Goal: Task Accomplishment & Management: Manage account settings

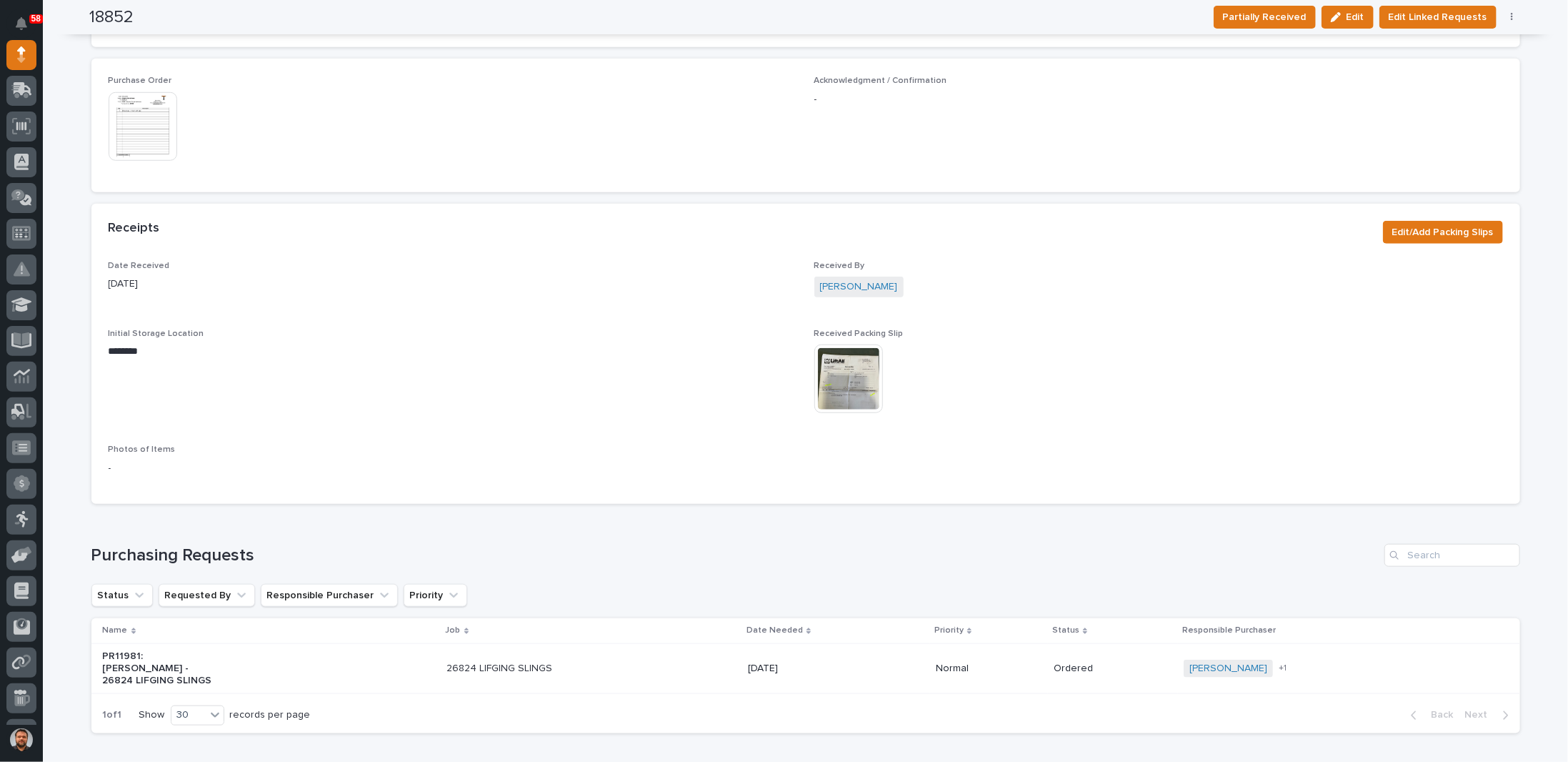
scroll to position [784, 0]
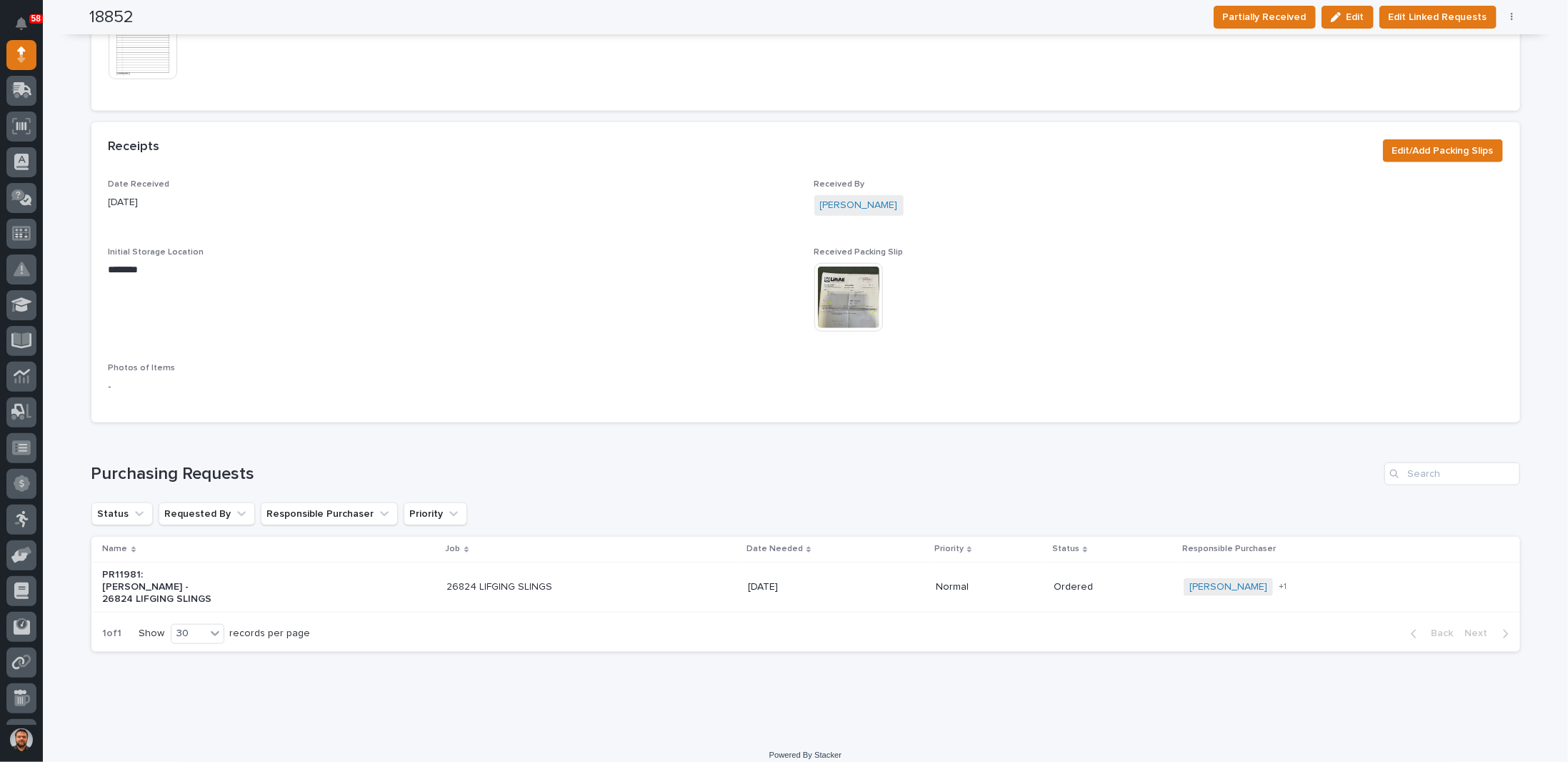
click at [838, 290] on img at bounding box center [849, 297] width 69 height 69
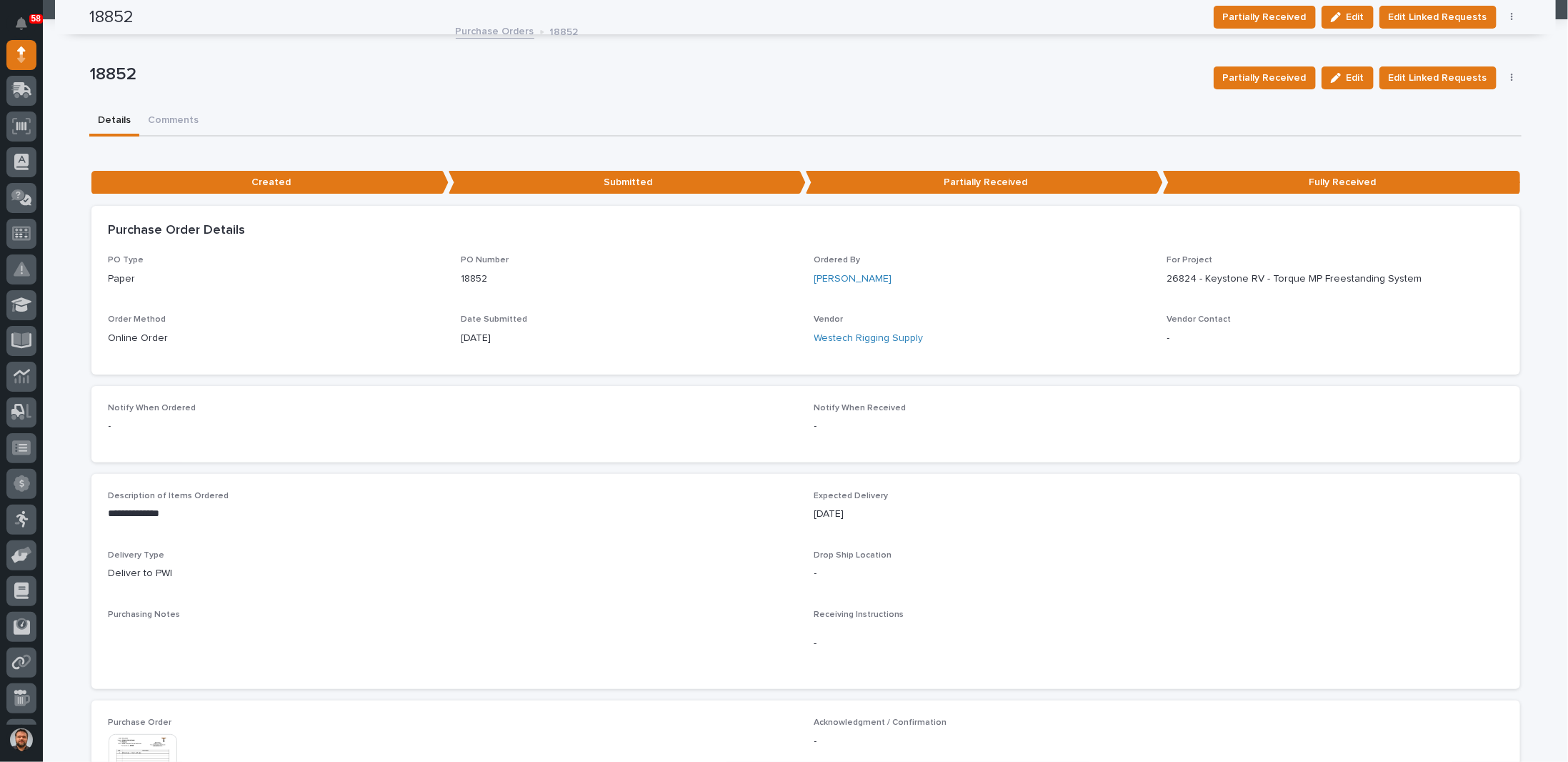
scroll to position [0, 0]
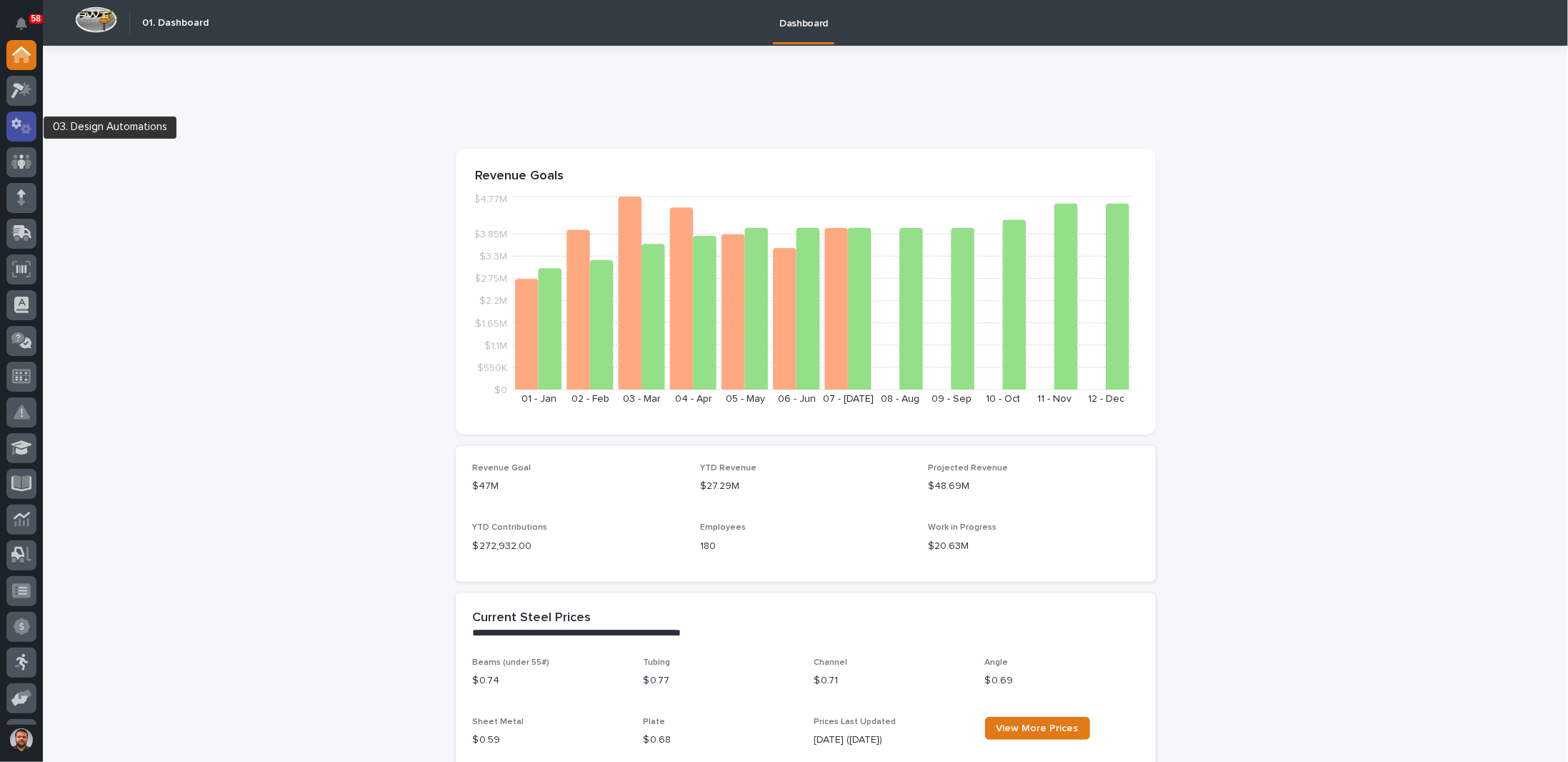
click at [23, 131] on icon at bounding box center [26, 129] width 11 height 10
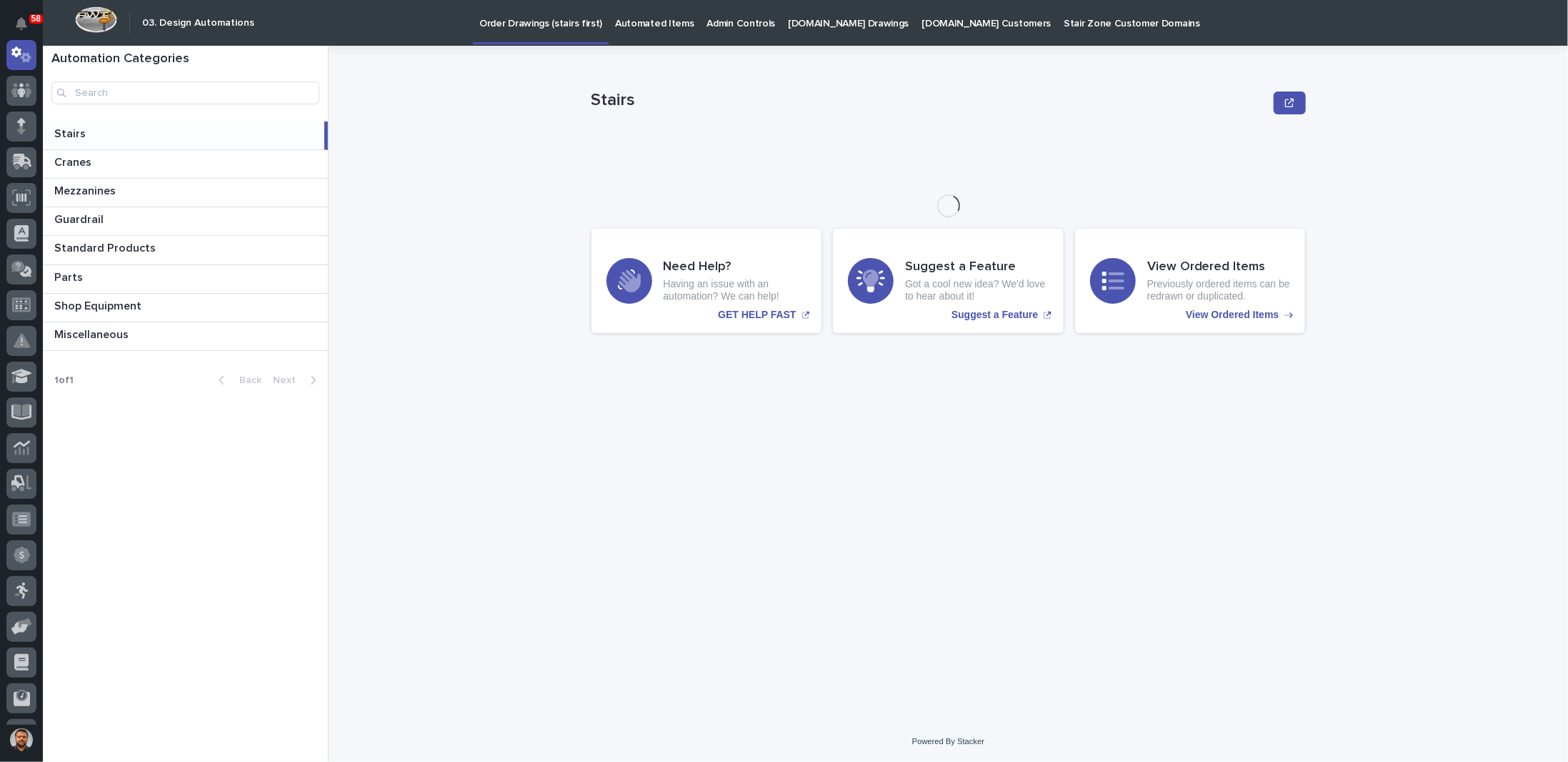
click at [816, 30] on p "[DOMAIN_NAME] Drawings" at bounding box center [848, 15] width 121 height 30
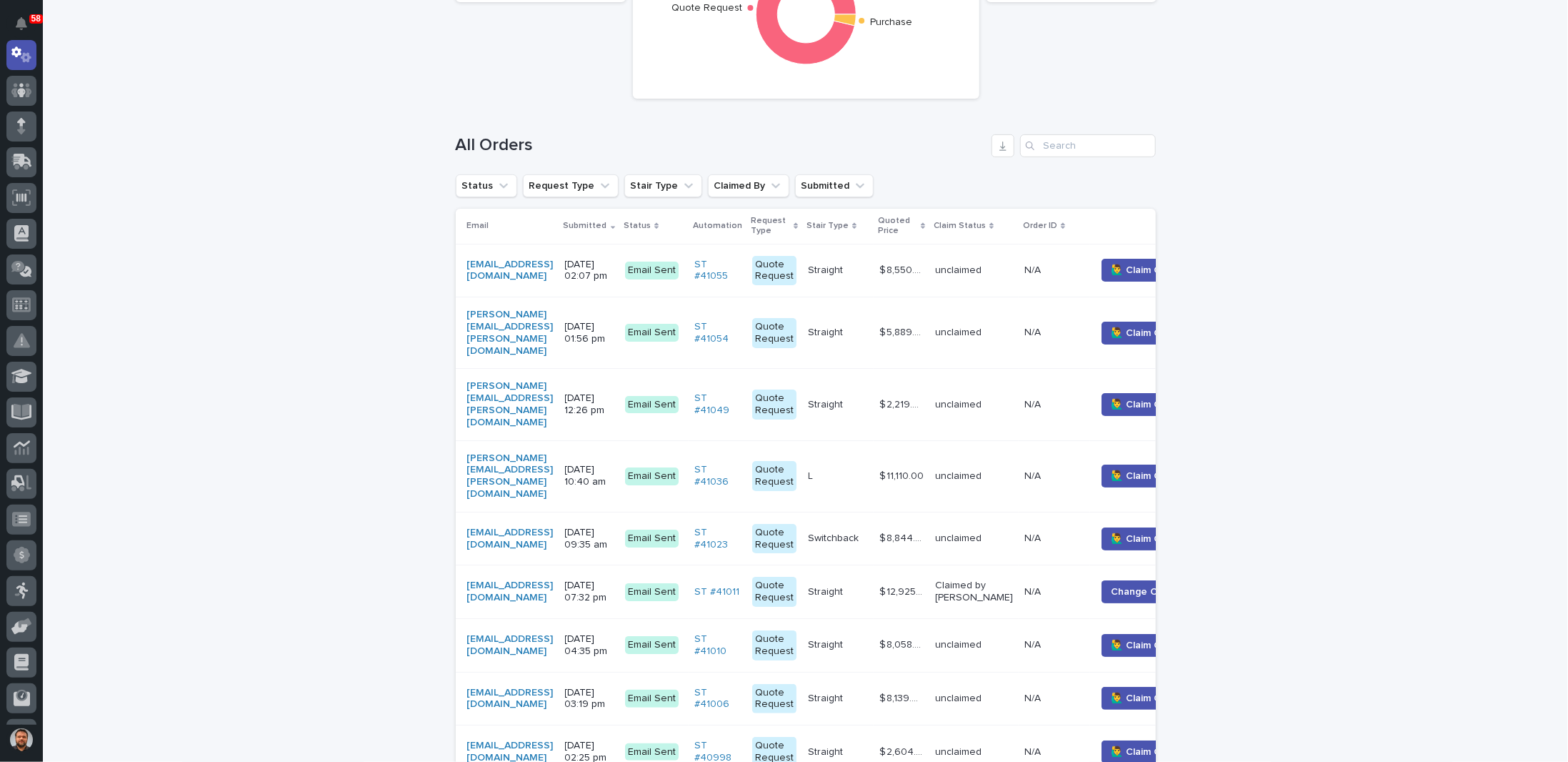
scroll to position [286, 0]
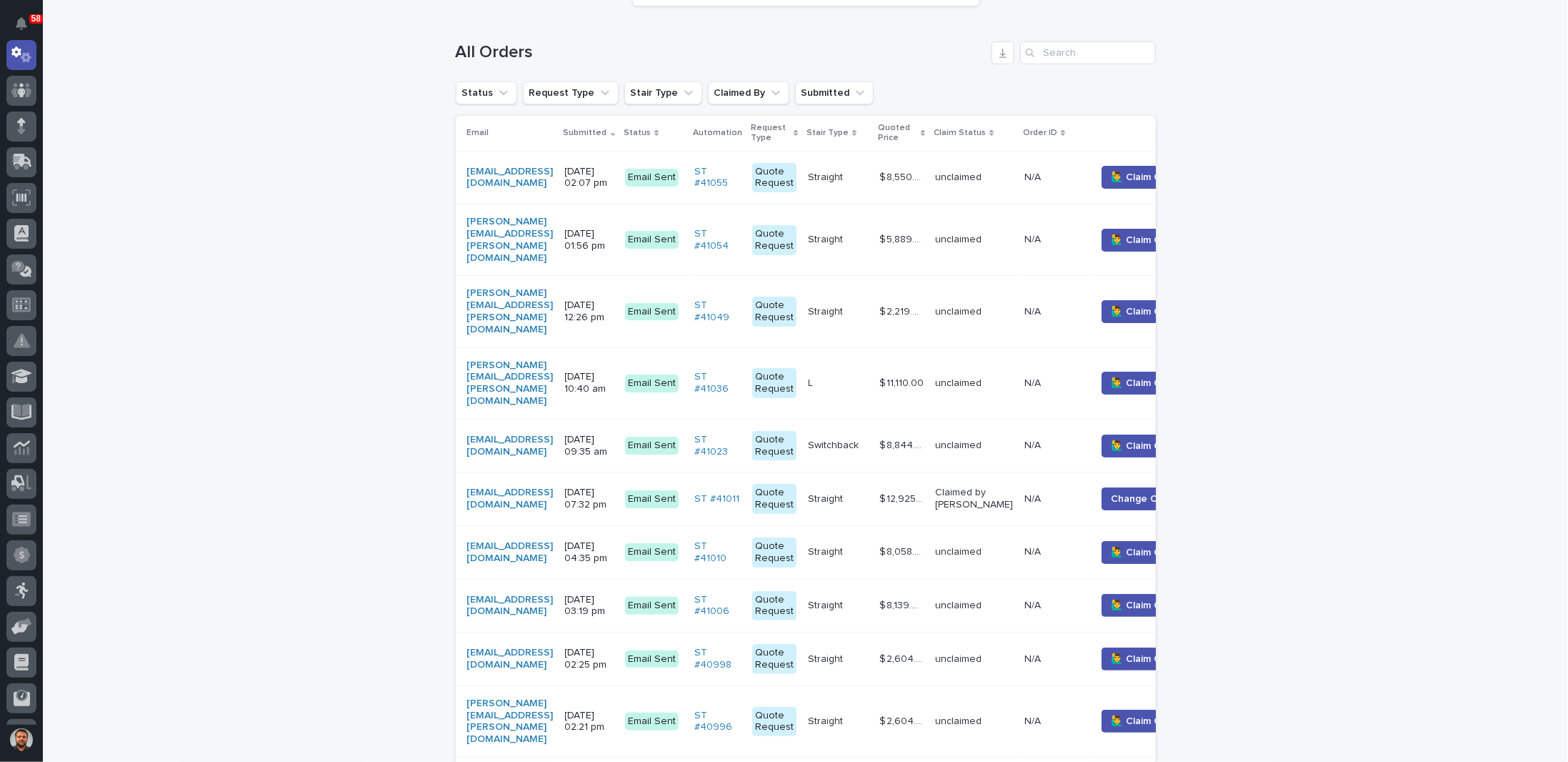
click at [614, 230] on p "[DATE] 01:56 pm" at bounding box center [589, 240] width 48 height 25
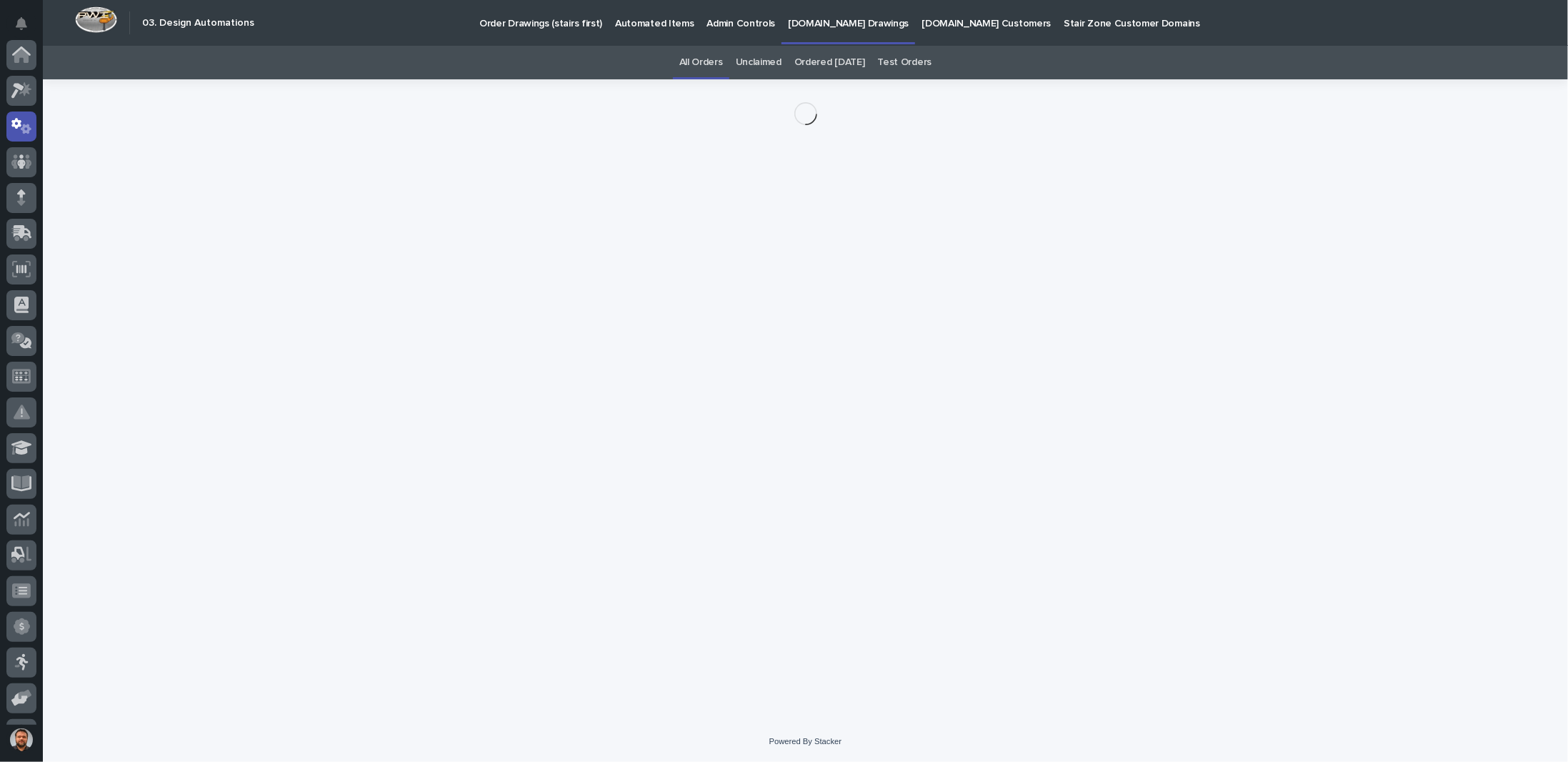
scroll to position [72, 0]
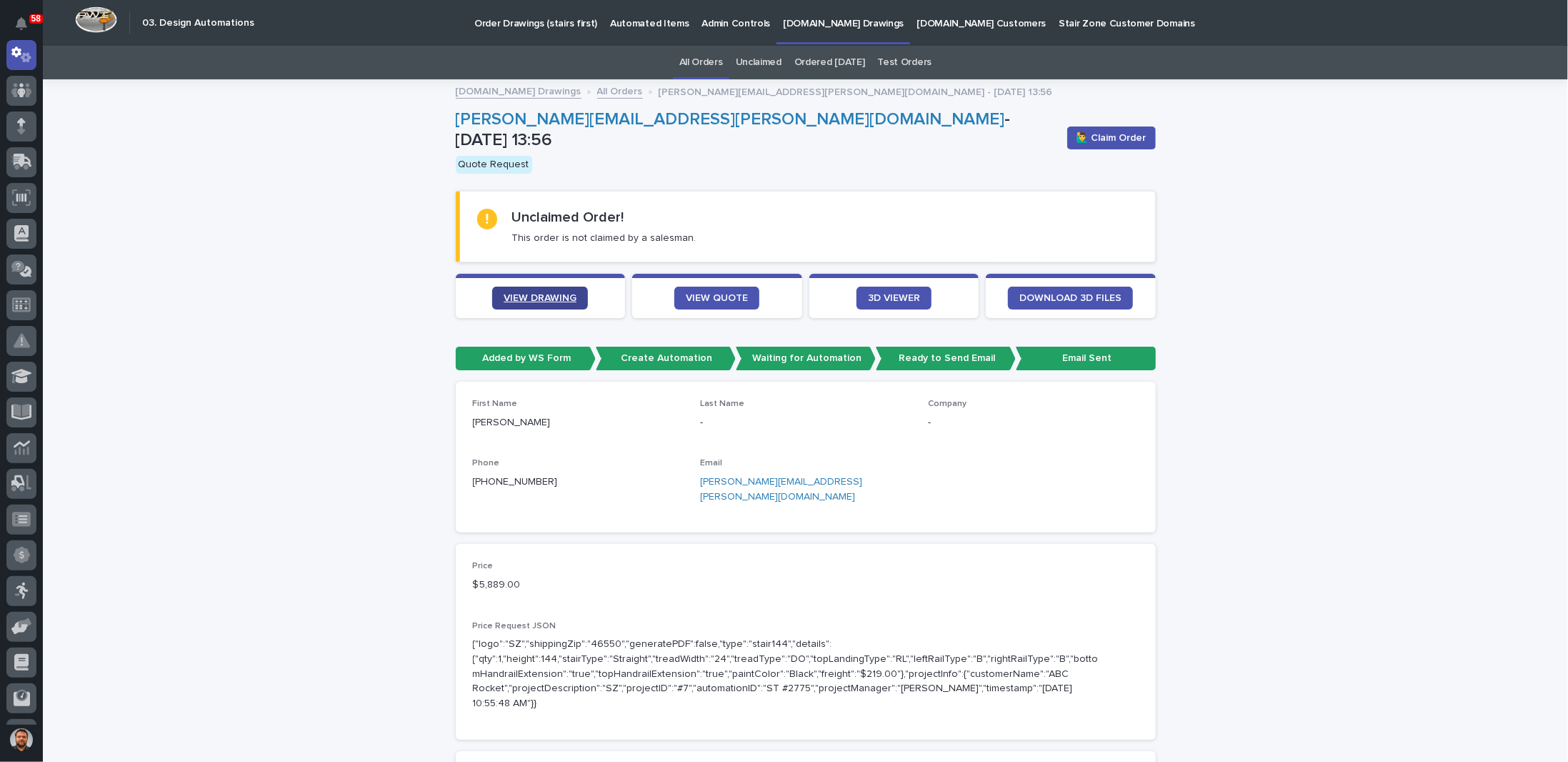
click at [538, 293] on span "VIEW DRAWING" at bounding box center [540, 298] width 73 height 10
click at [27, 54] on icon at bounding box center [22, 55] width 15 height 15
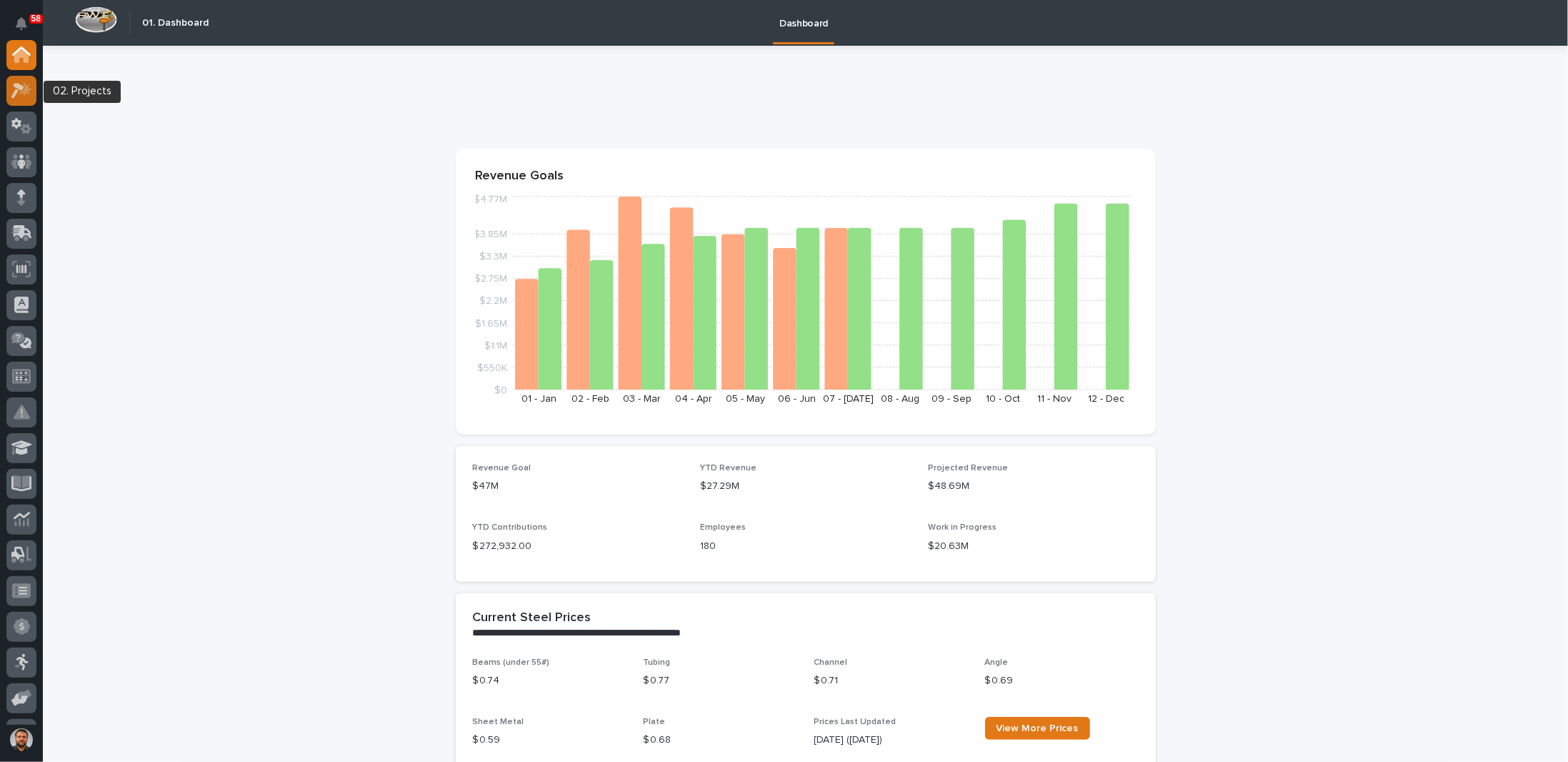
click at [24, 90] on icon at bounding box center [26, 89] width 12 height 15
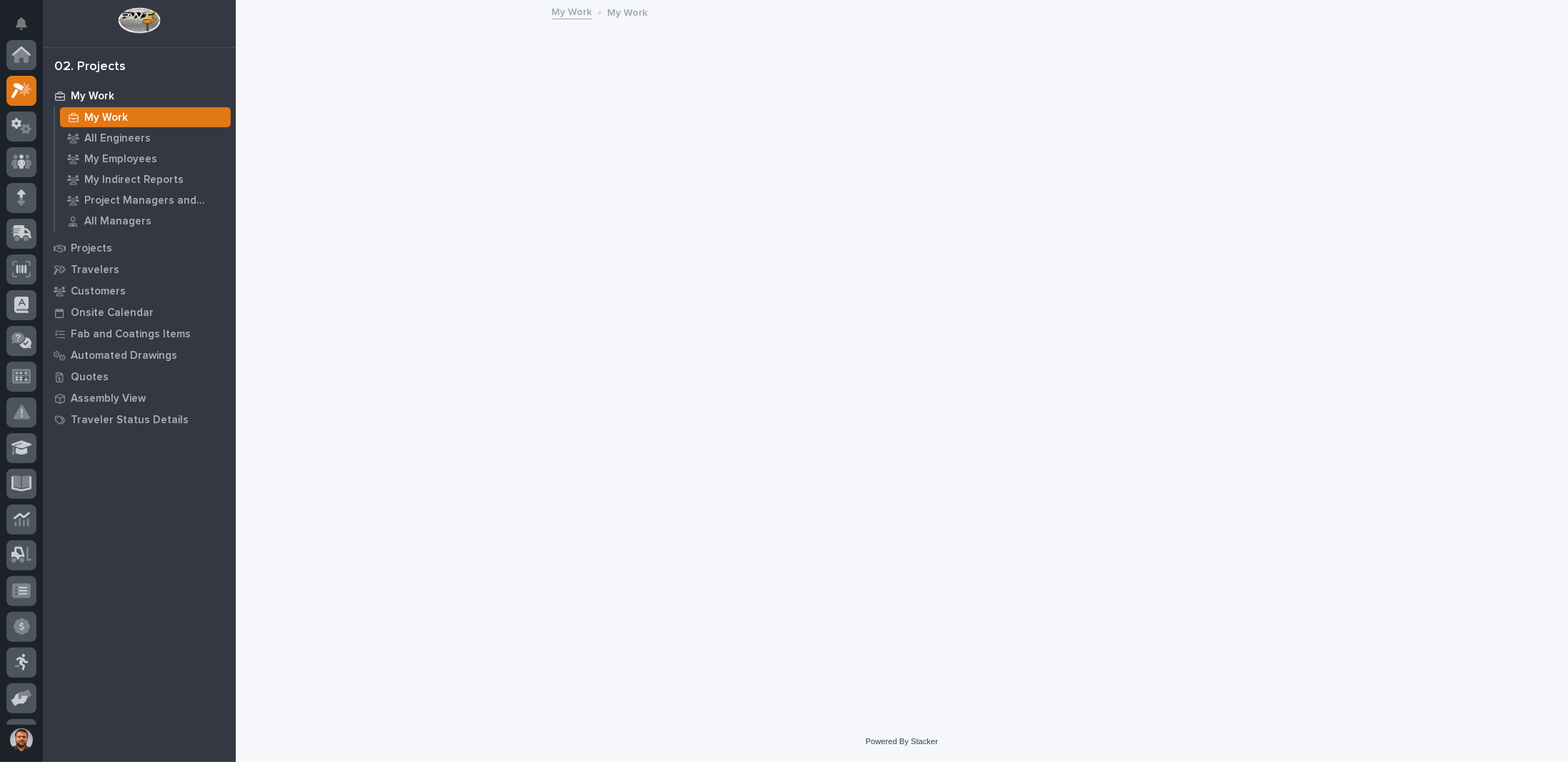
scroll to position [35, 0]
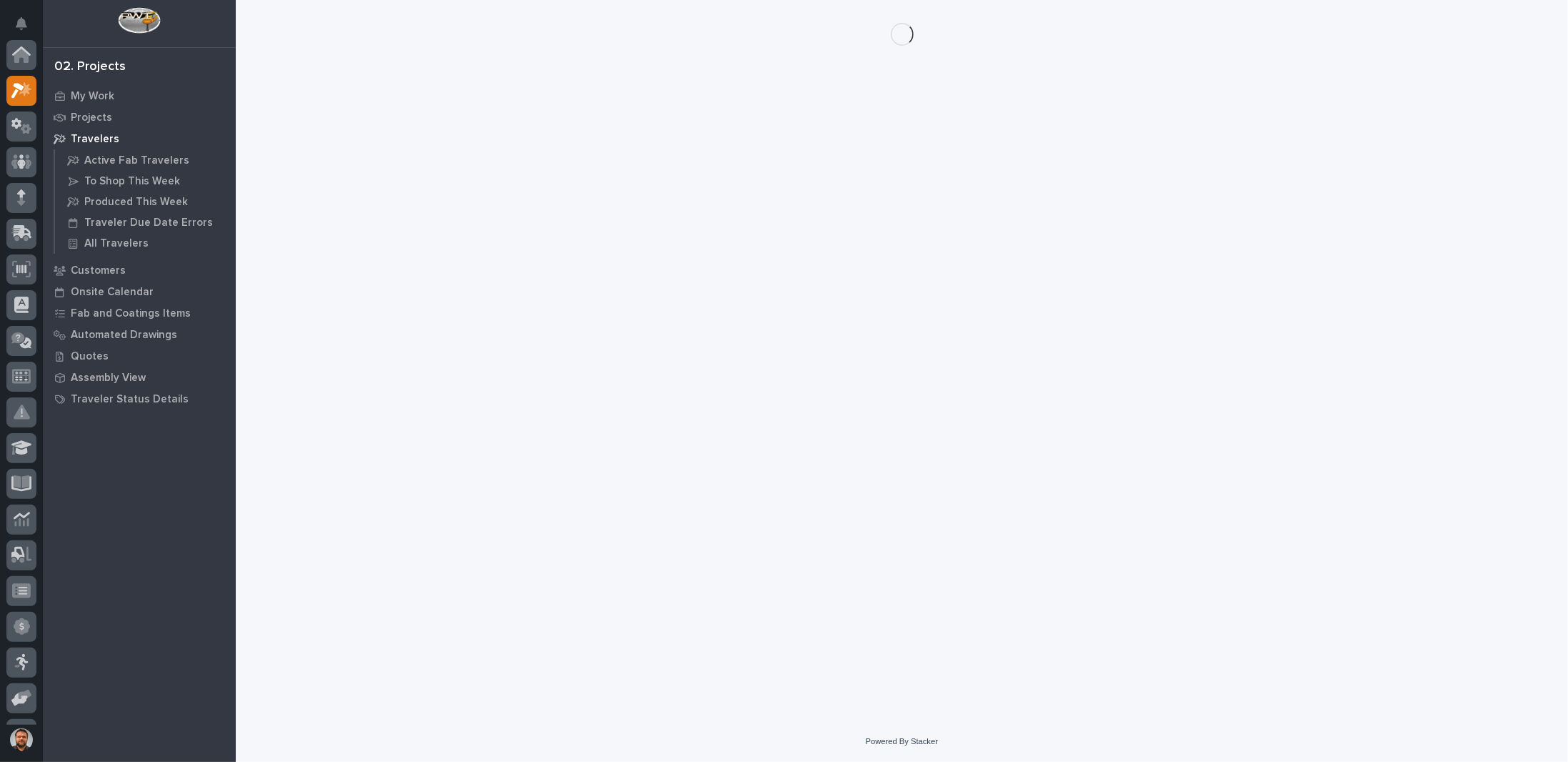
scroll to position [35, 0]
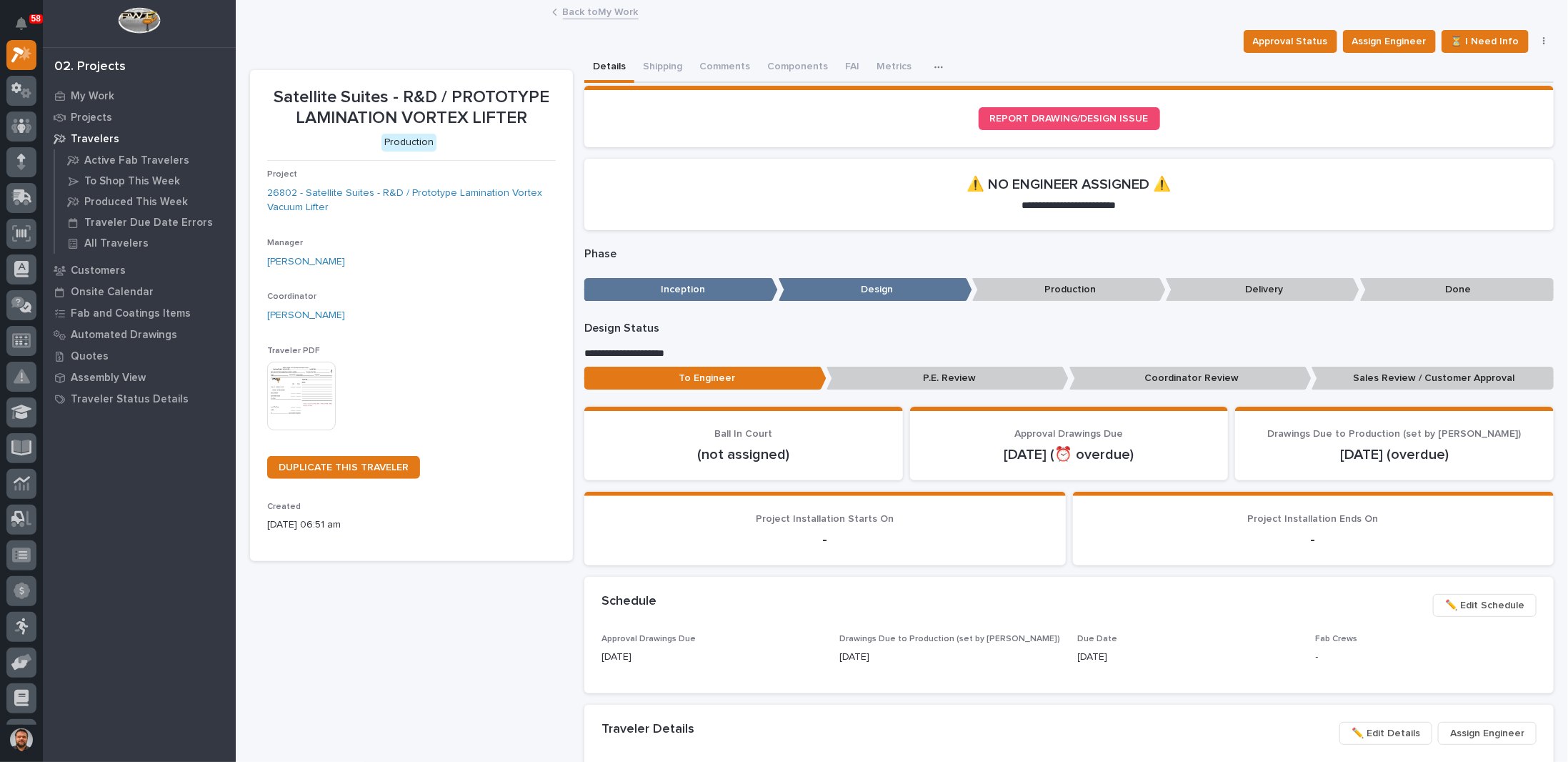
click at [1386, 372] on p "Sales Review / Customer Approval" at bounding box center [1433, 378] width 242 height 24
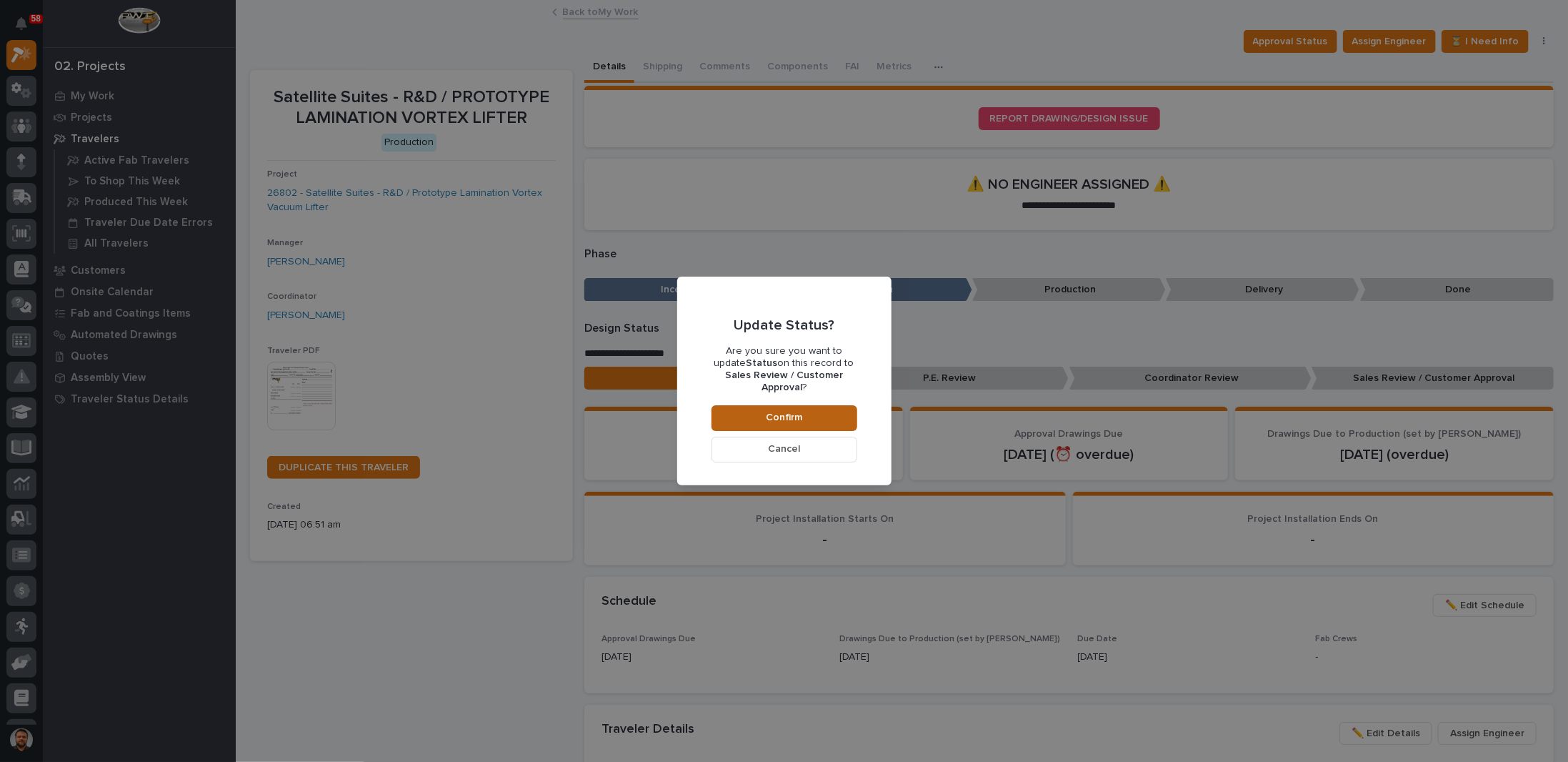
click at [816, 413] on button "Confirm" at bounding box center [784, 418] width 146 height 26
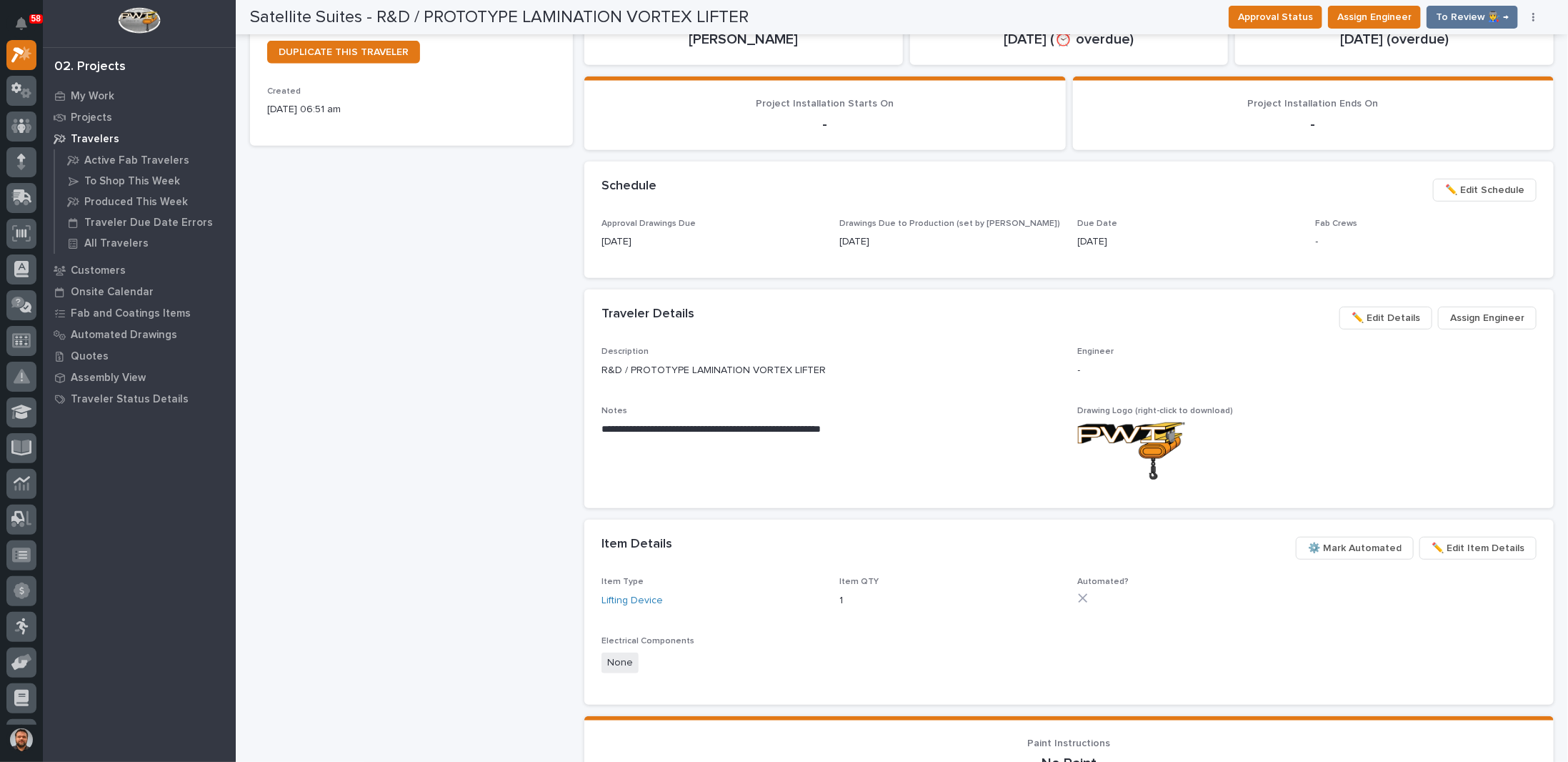
scroll to position [500, 0]
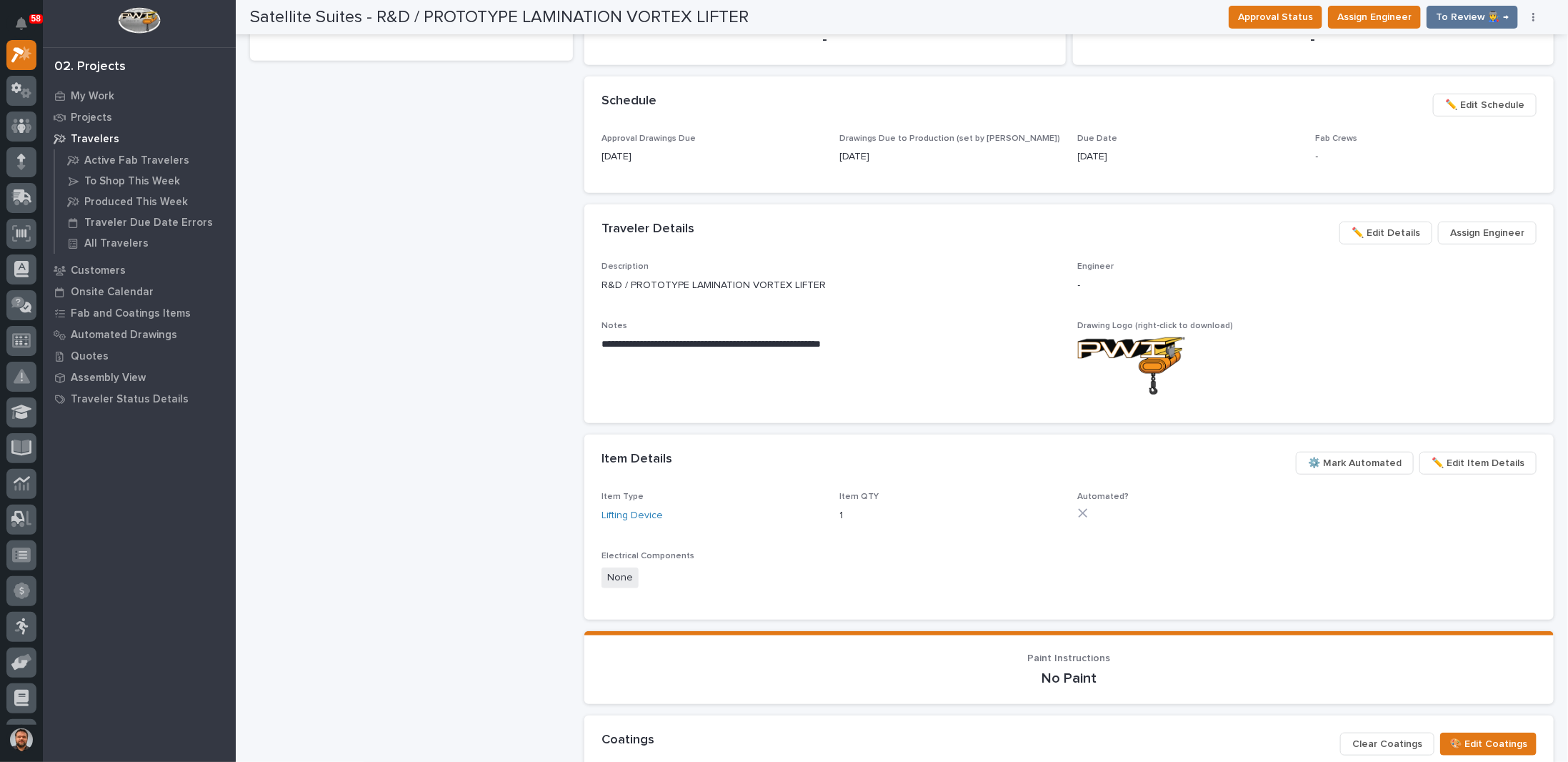
click at [1470, 233] on span "Assign Engineer" at bounding box center [1487, 232] width 74 height 17
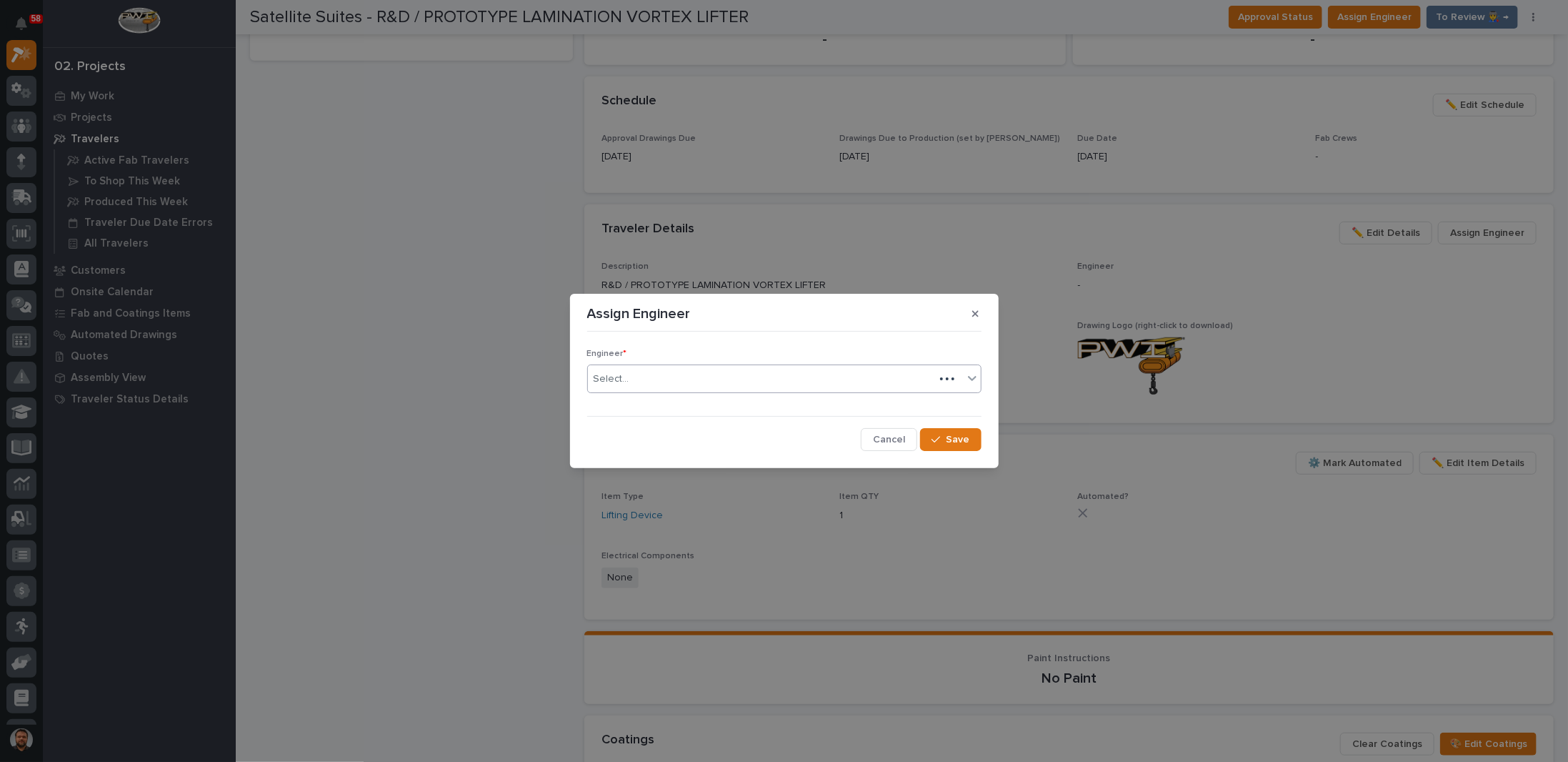
click at [632, 388] on div "Select..." at bounding box center [761, 379] width 346 height 24
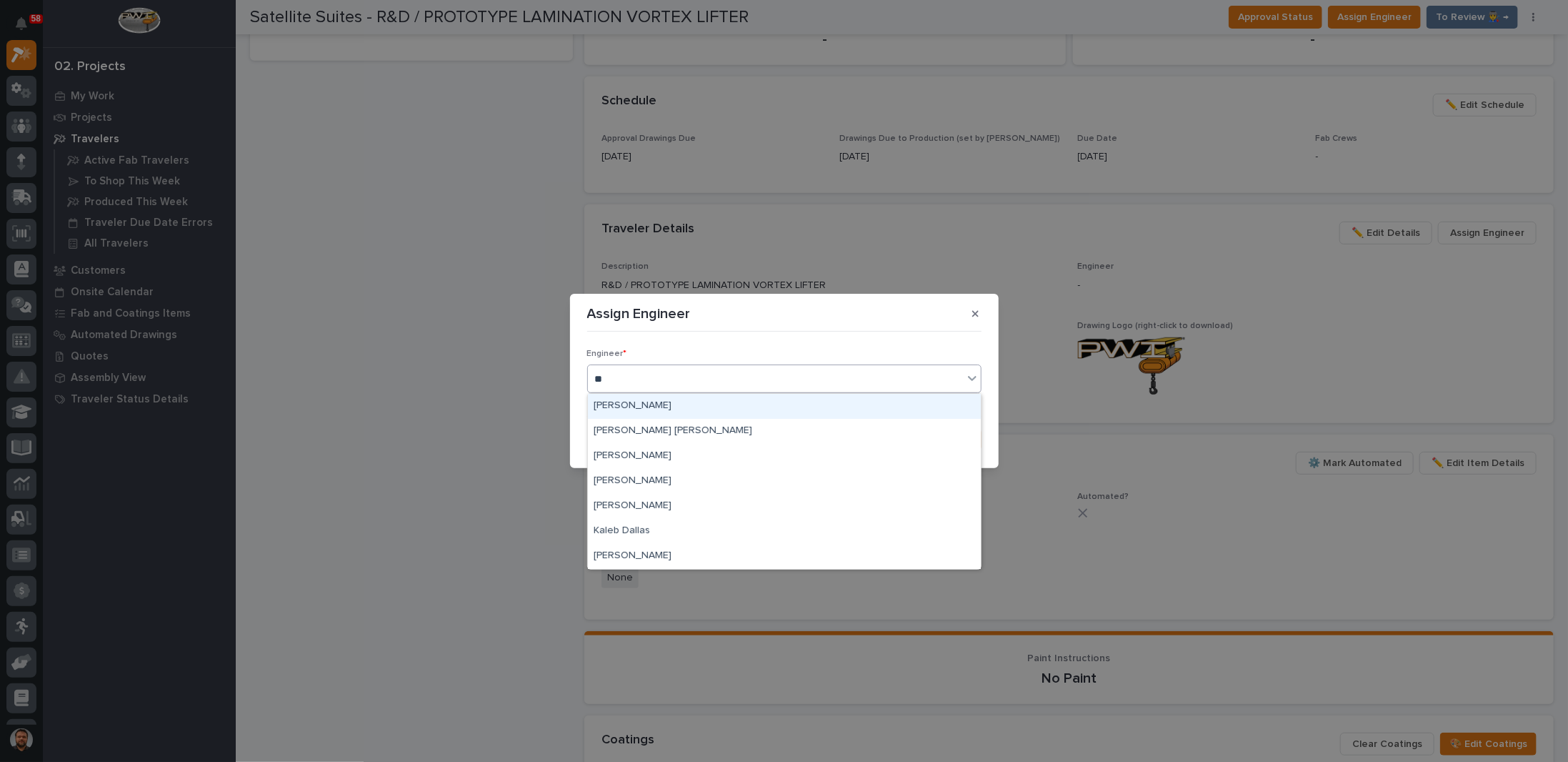
type input "***"
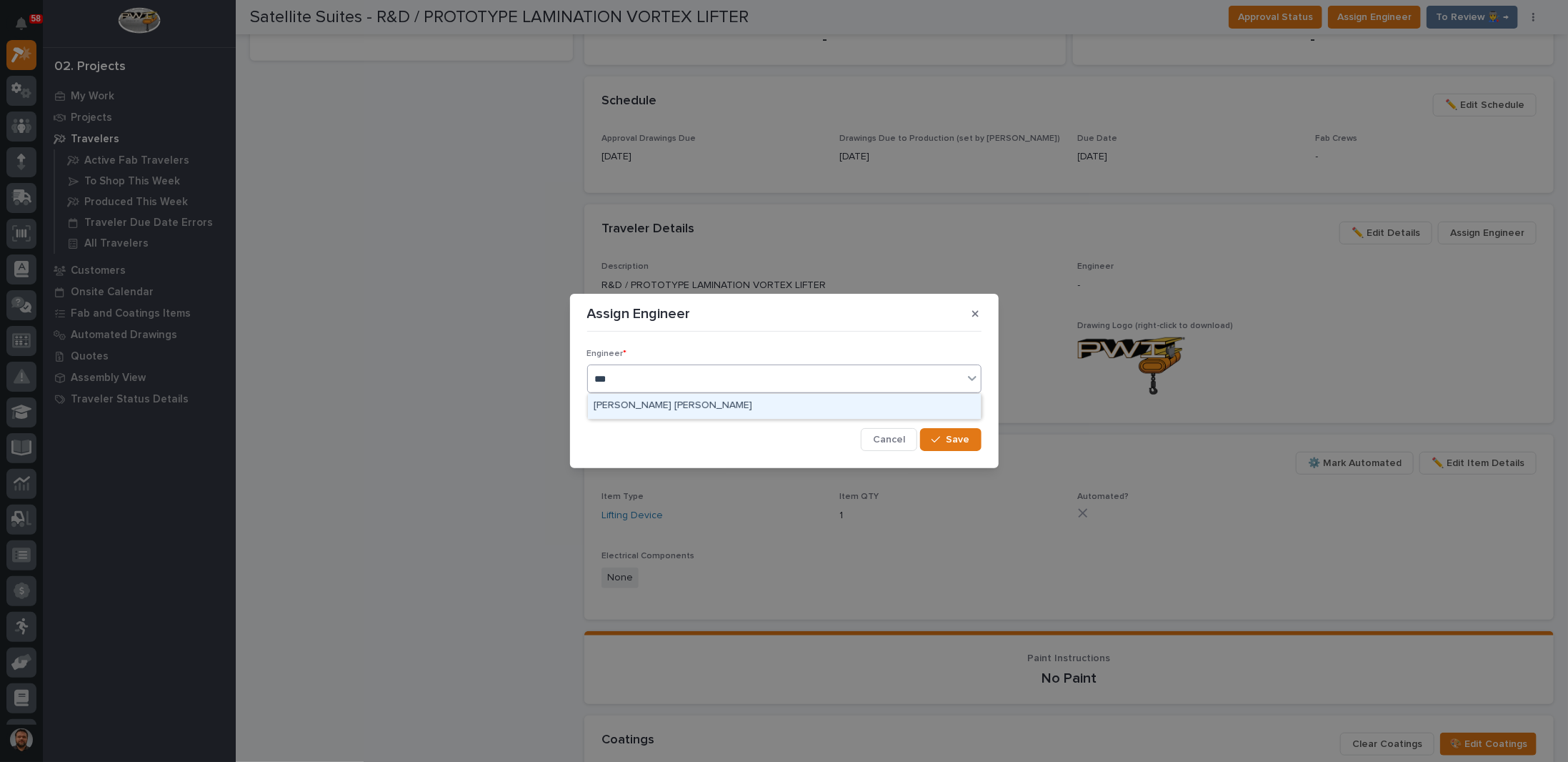
click at [632, 406] on div "Ben Lee Miller" at bounding box center [784, 406] width 393 height 25
click at [958, 438] on span "Save" at bounding box center [959, 439] width 24 height 13
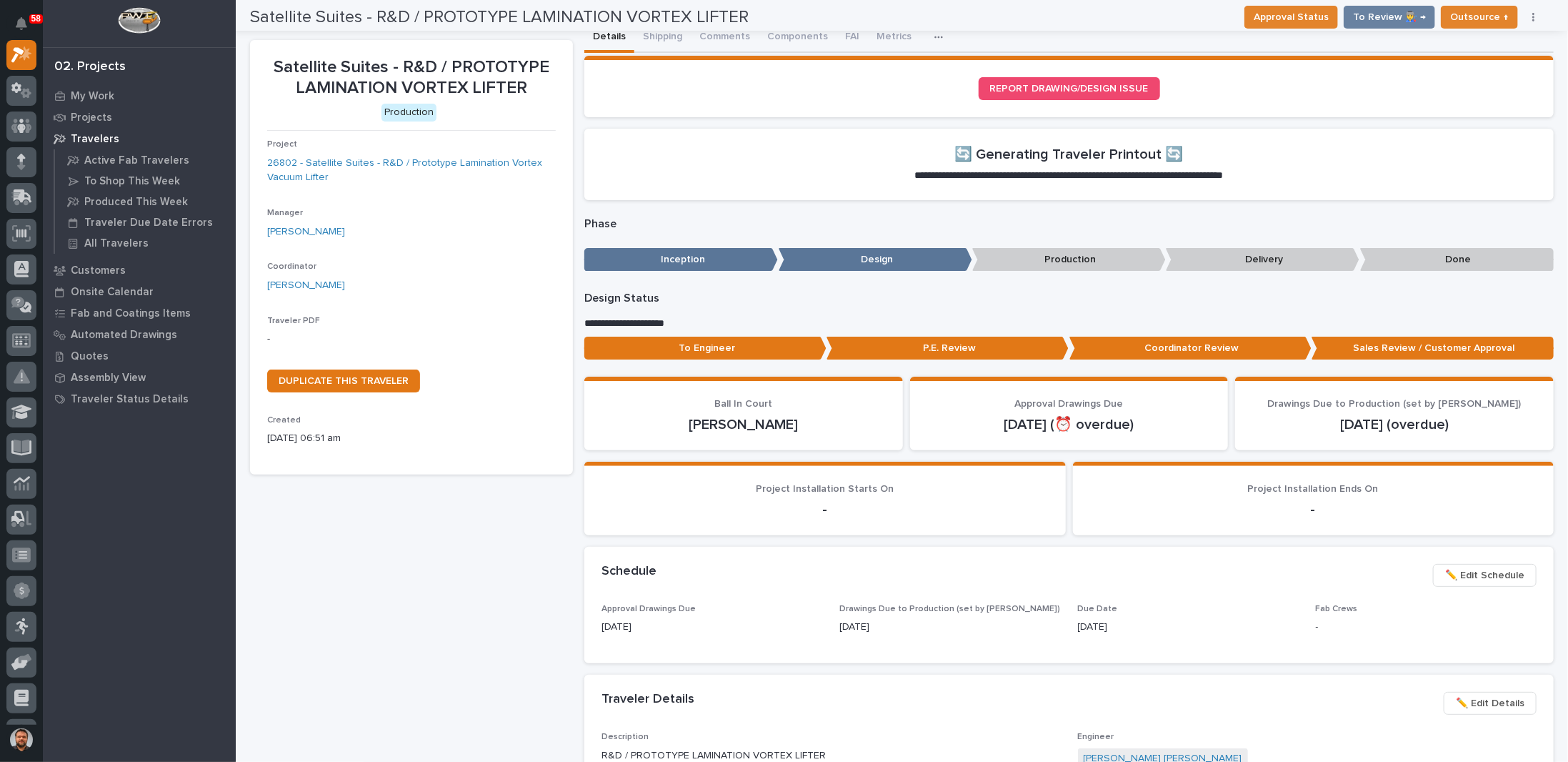
scroll to position [0, 0]
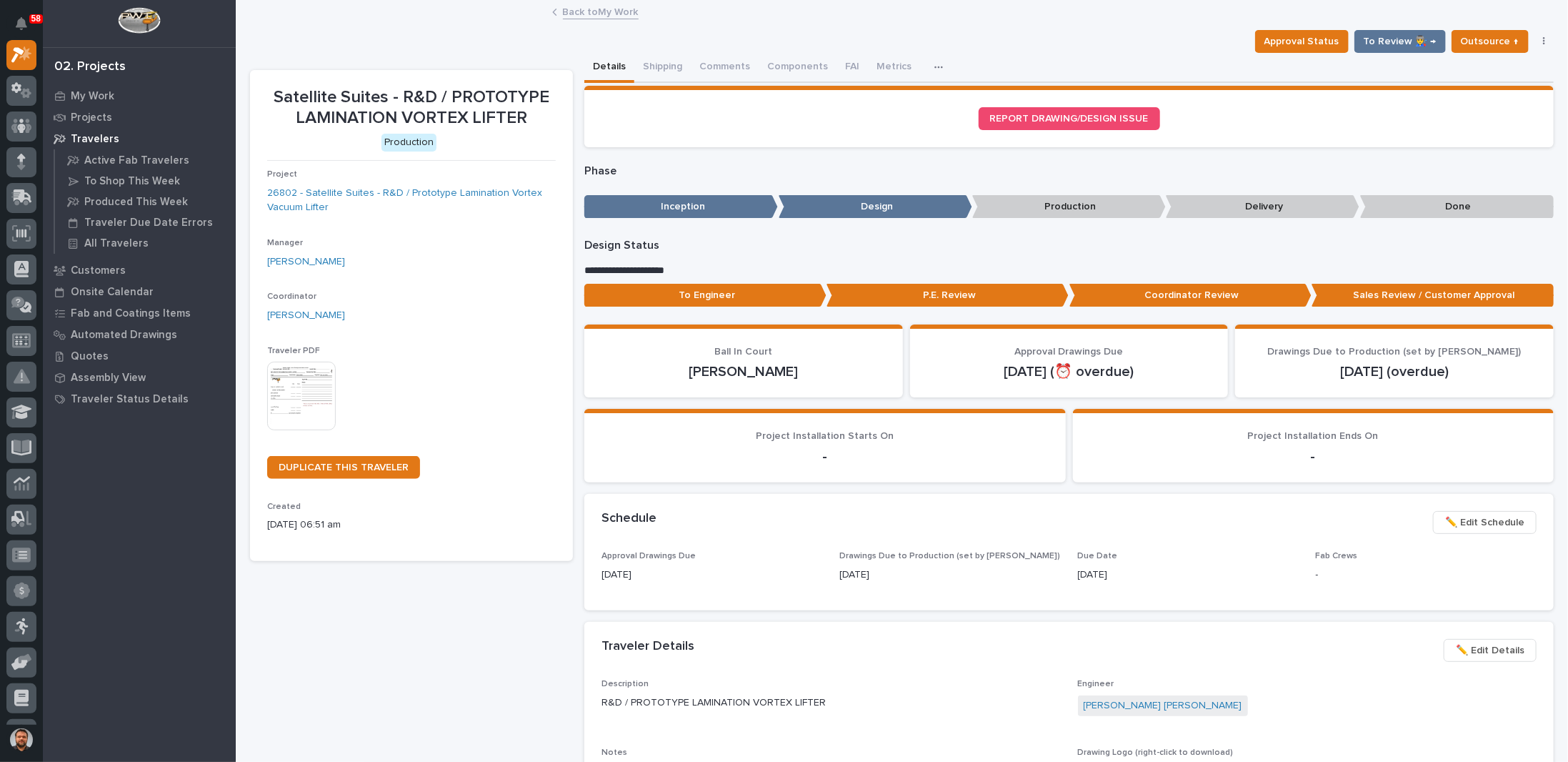
click at [97, 139] on p "Travelers" at bounding box center [94, 139] width 48 height 13
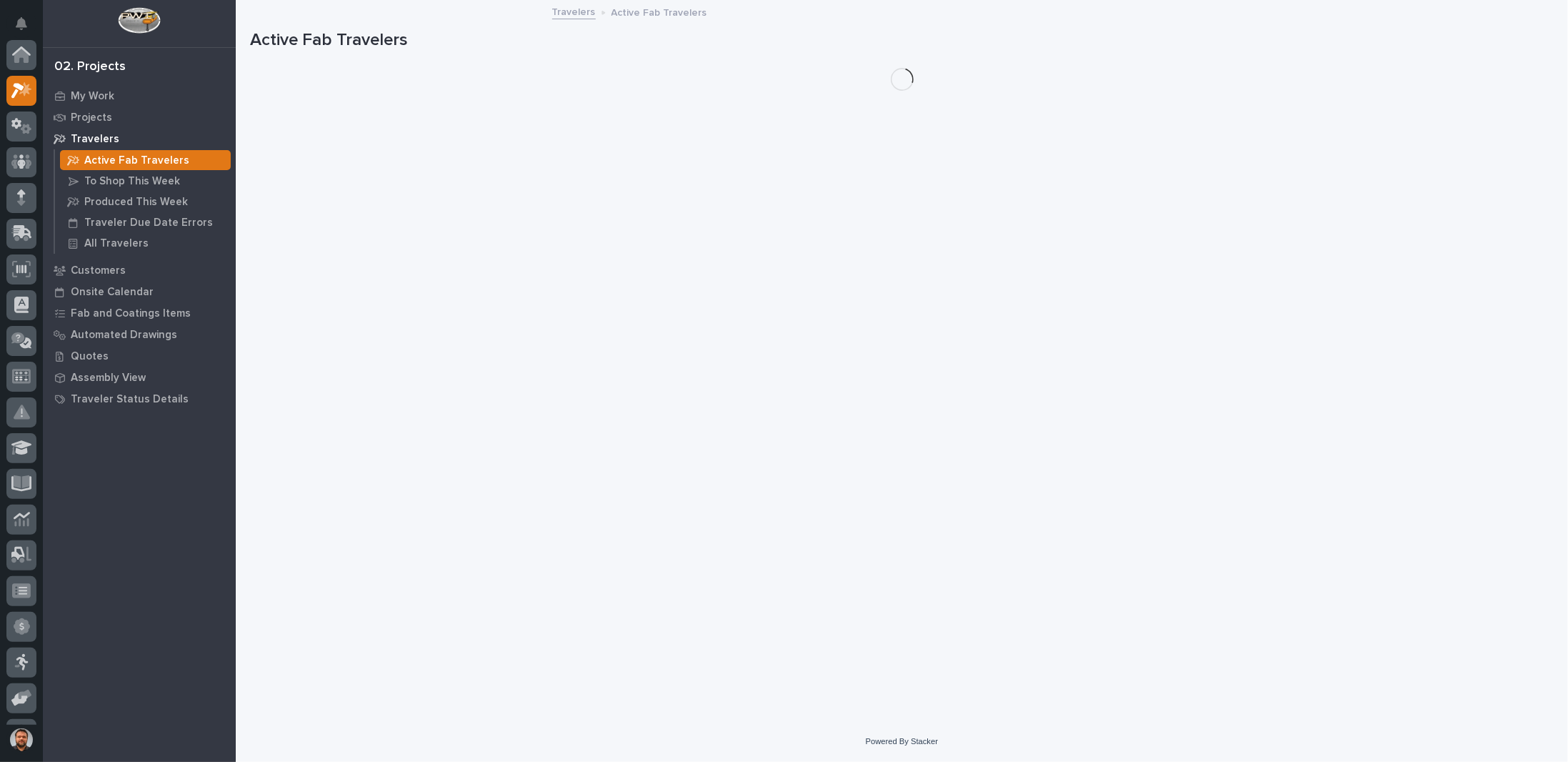
scroll to position [35, 0]
